Goal: Browse casually

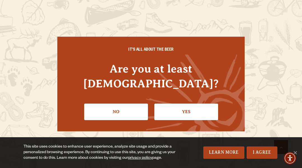
scroll to position [1489, 0]
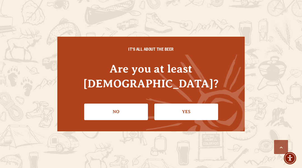
scroll to position [671, 0]
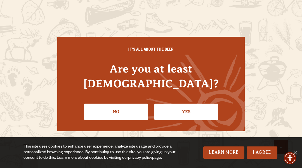
scroll to position [1742, 0]
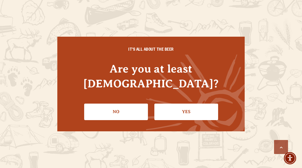
scroll to position [1510, 0]
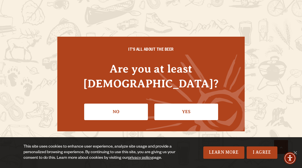
scroll to position [726, 0]
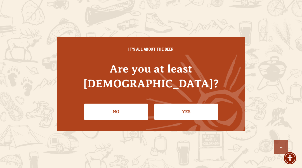
scroll to position [1113, 0]
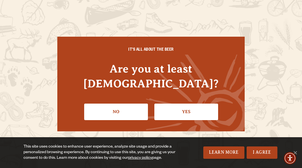
scroll to position [400, 0]
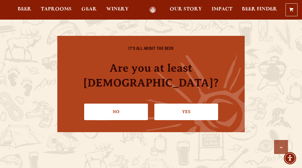
scroll to position [1497, 0]
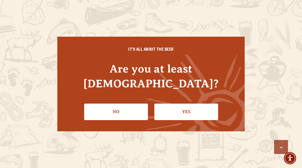
scroll to position [832, 0]
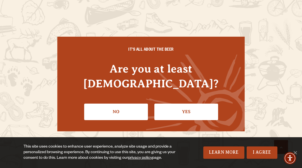
scroll to position [1445, 0]
